Goal: Task Accomplishment & Management: Use online tool/utility

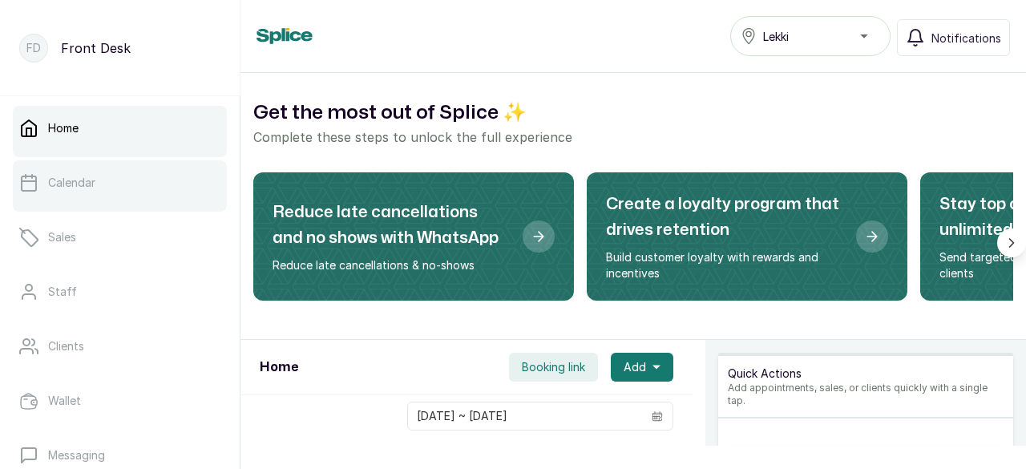
click at [119, 179] on link "Calendar" at bounding box center [120, 182] width 214 height 45
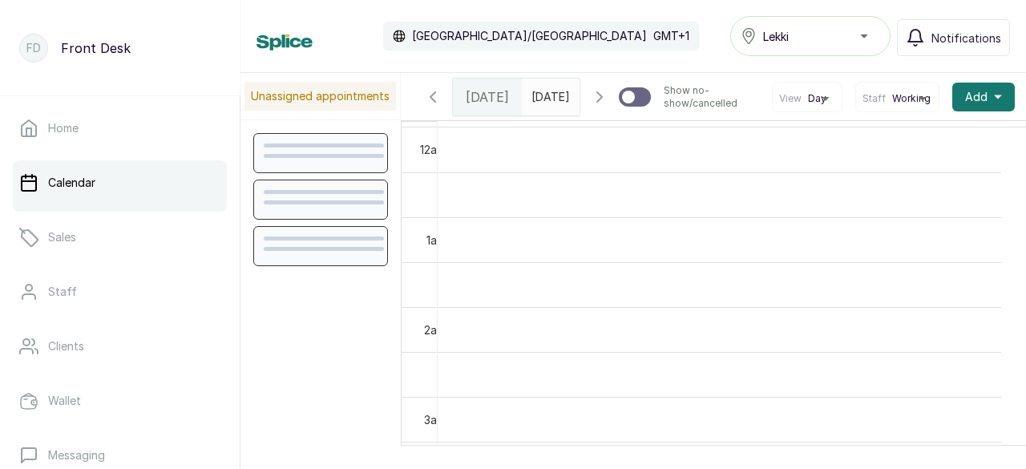
scroll to position [540, 0]
